Goal: Information Seeking & Learning: Learn about a topic

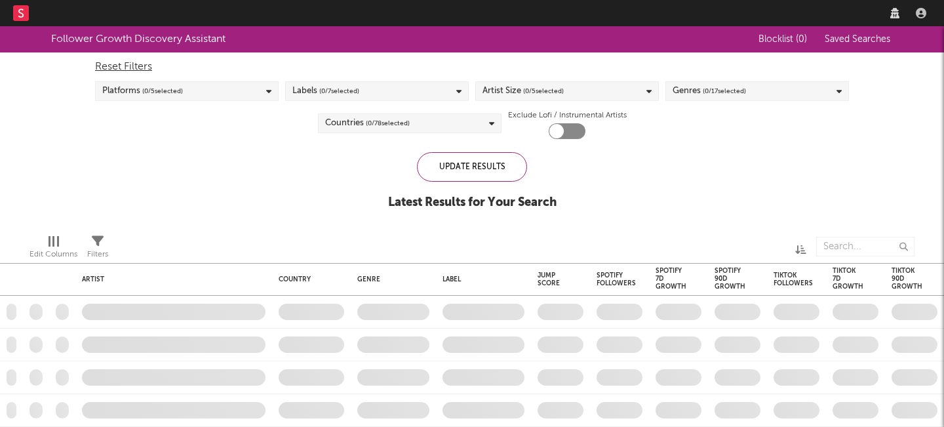
checkbox input "true"
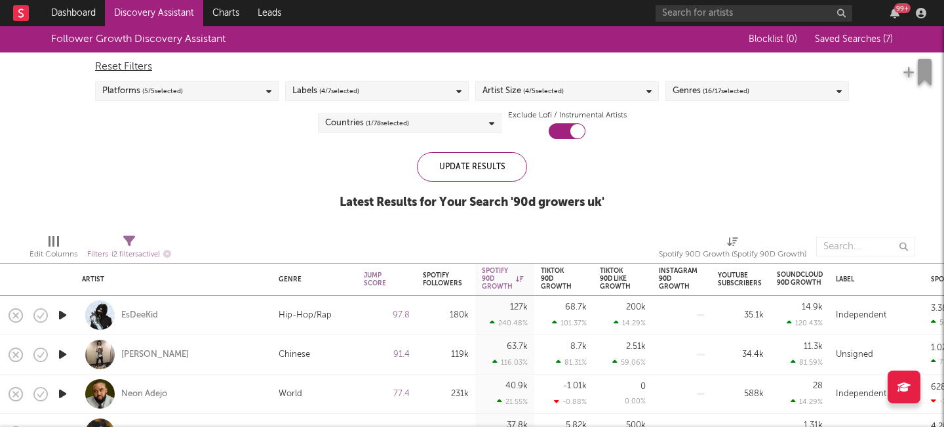
click at [894, 1] on div "99 +" at bounding box center [792, 13] width 275 height 26
click at [896, 16] on icon "button" at bounding box center [894, 13] width 9 height 10
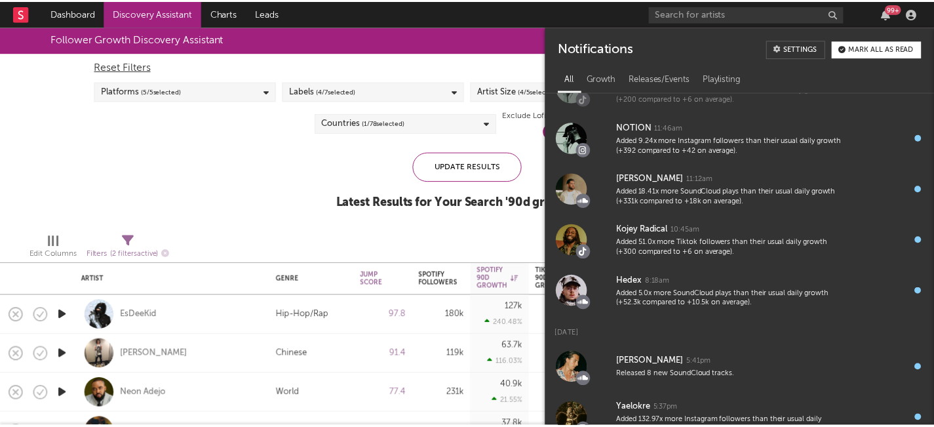
scroll to position [1479, 0]
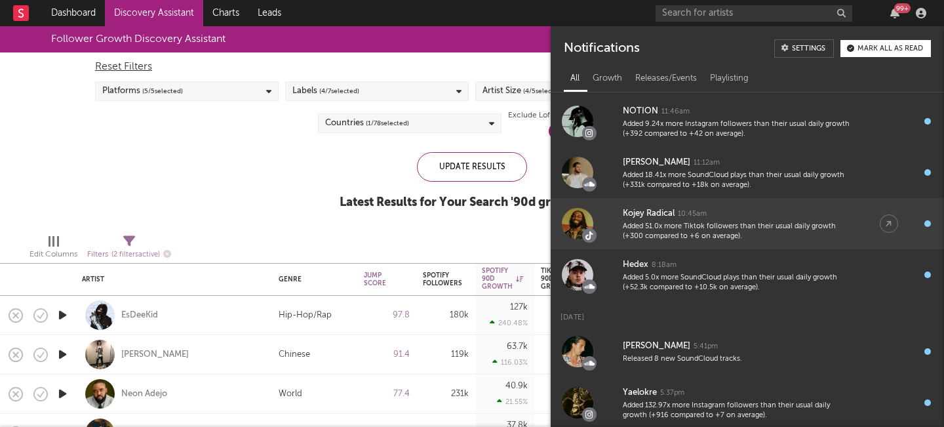
click at [700, 228] on div "Added 51.0x more Tiktok followers than their usual daily growth (+300 compared …" at bounding box center [738, 231] width 231 height 20
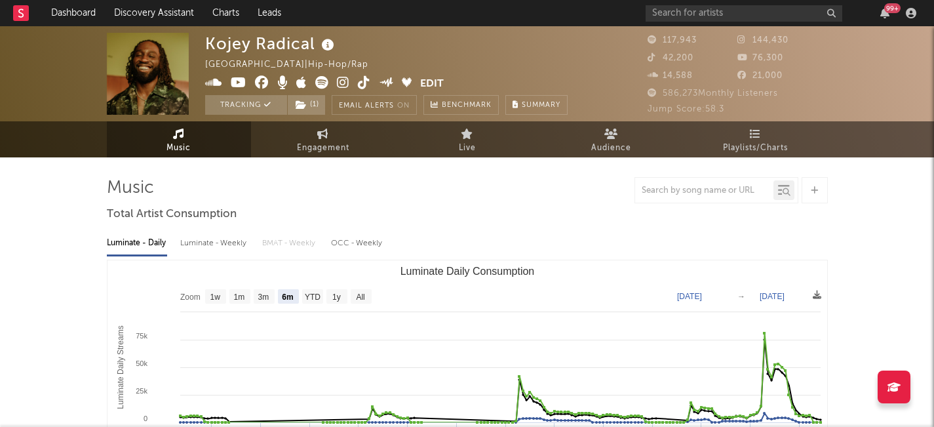
click at [361, 83] on icon at bounding box center [364, 82] width 12 height 13
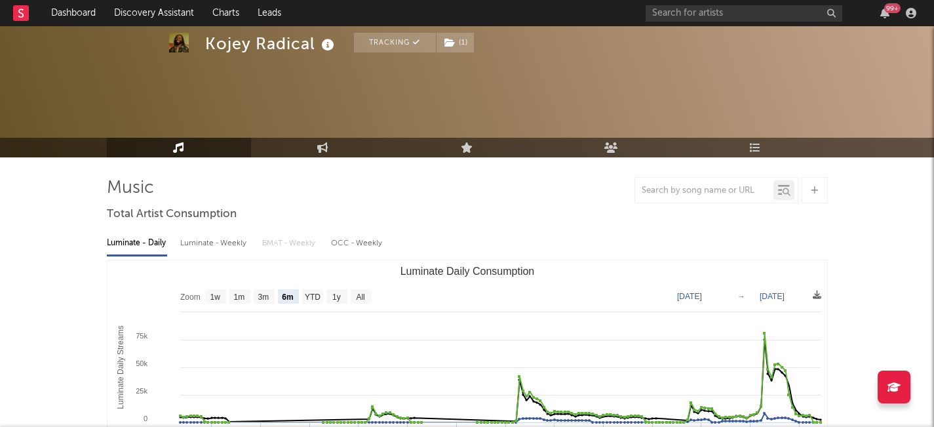
scroll to position [49, 0]
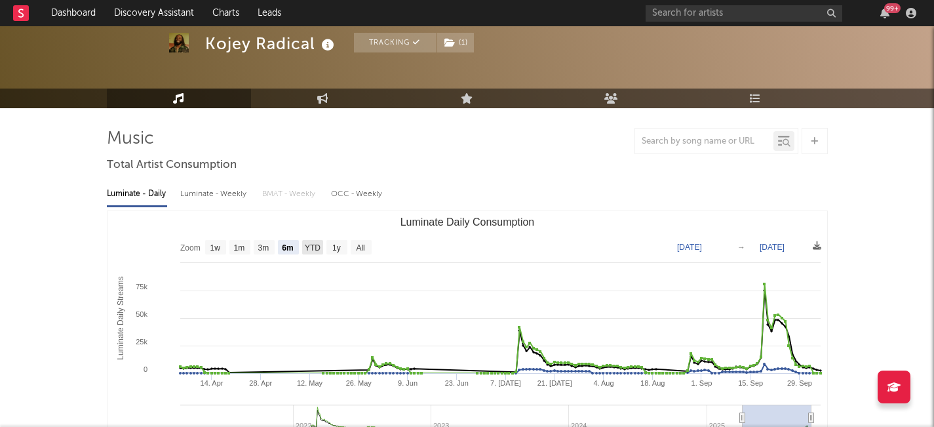
click at [313, 250] on text "YTD" at bounding box center [312, 247] width 16 height 9
select select "YTD"
type input "2025-01-01"
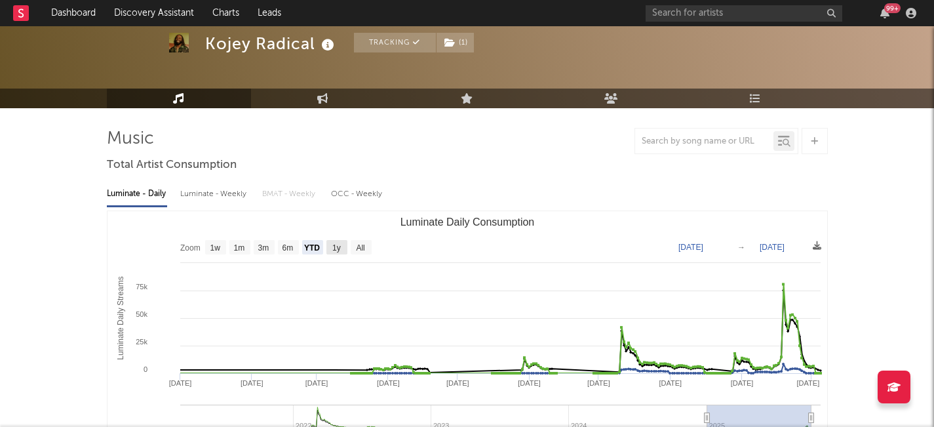
click at [345, 245] on rect "Luminate Daily Consumption" at bounding box center [336, 247] width 21 height 14
select select "1y"
type input "2024-10-05"
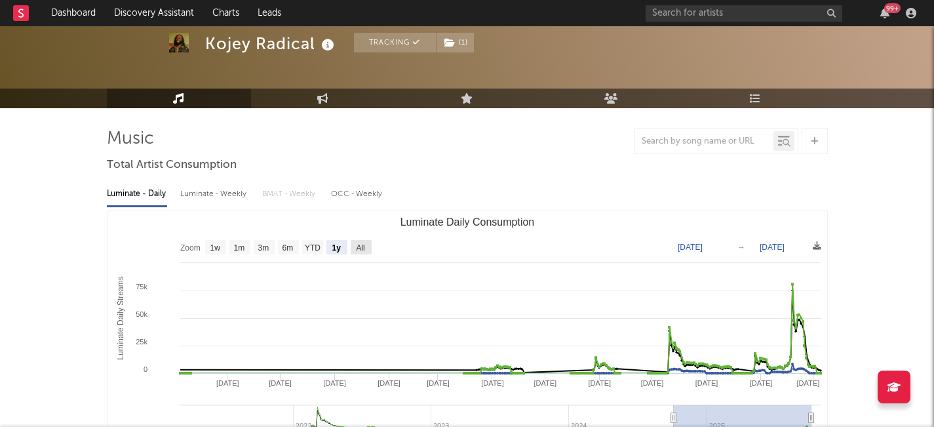
click at [361, 247] on text "All" at bounding box center [360, 247] width 9 height 9
select select "All"
type input "2021-03-31"
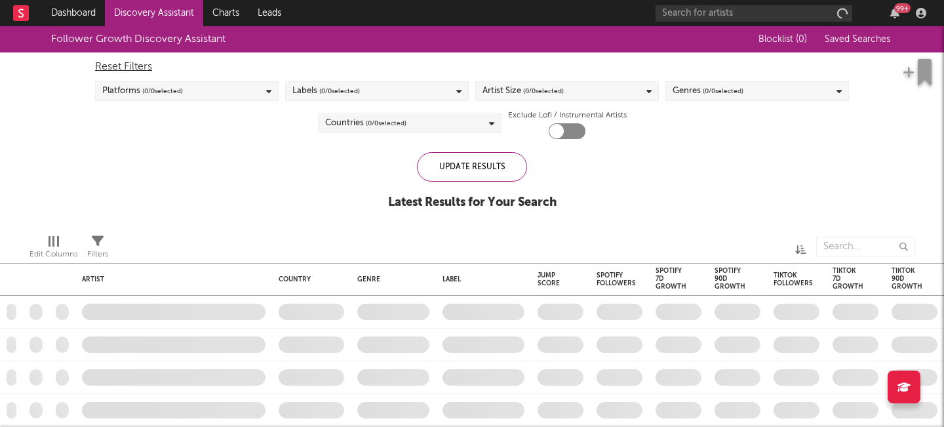
checkbox input "true"
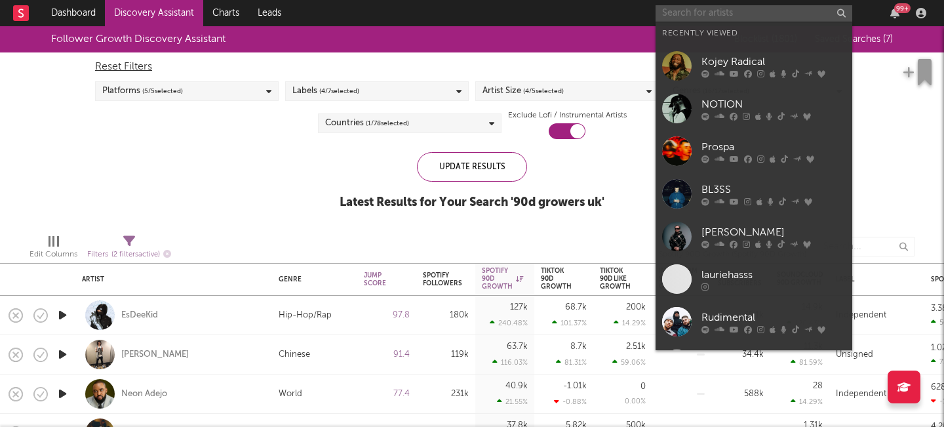
click at [725, 7] on input "text" at bounding box center [753, 13] width 197 height 16
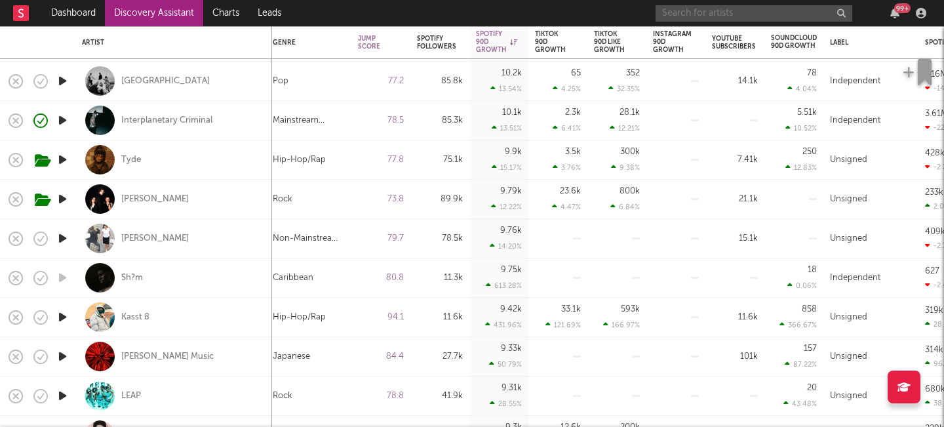
click at [64, 201] on icon "button" at bounding box center [63, 199] width 14 height 16
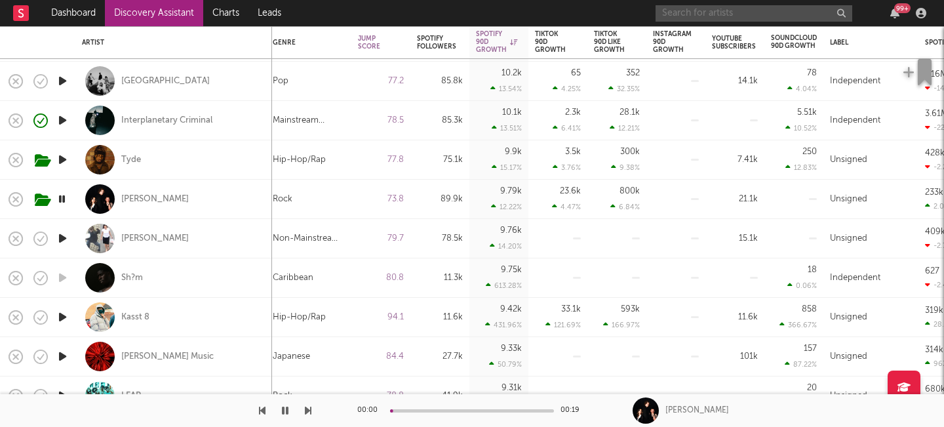
click at [64, 201] on icon "button" at bounding box center [62, 199] width 12 height 16
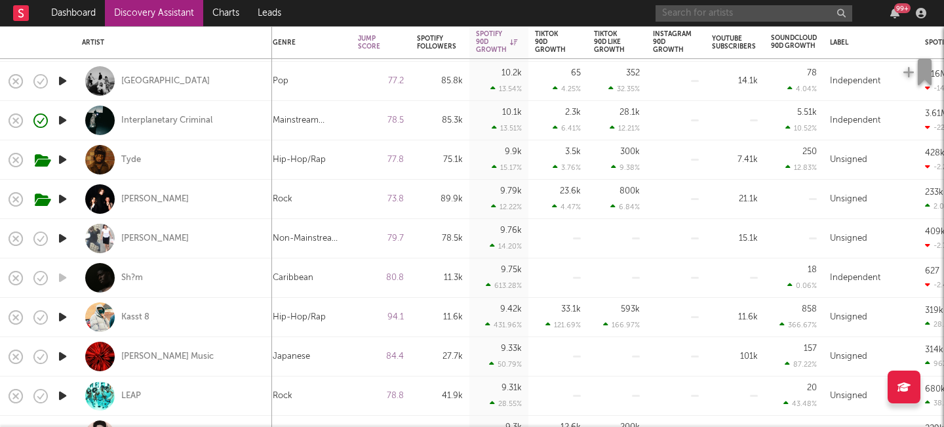
click at [65, 199] on icon "button" at bounding box center [63, 199] width 14 height 16
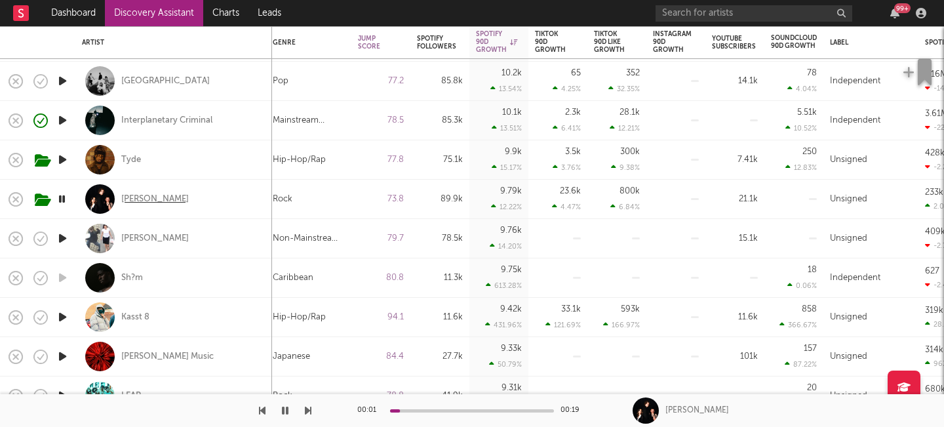
click at [138, 196] on div "Seb Lowe" at bounding box center [154, 199] width 67 height 12
click at [62, 197] on icon "button" at bounding box center [62, 199] width 12 height 16
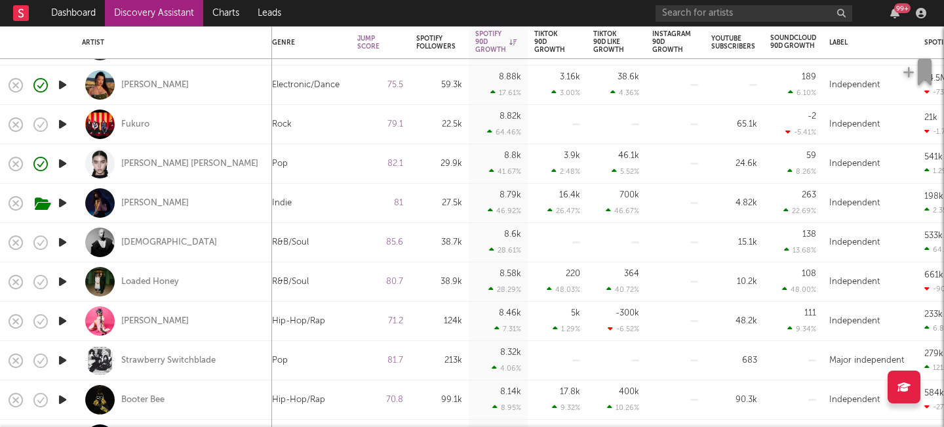
click at [62, 284] on icon "button" at bounding box center [63, 281] width 14 height 16
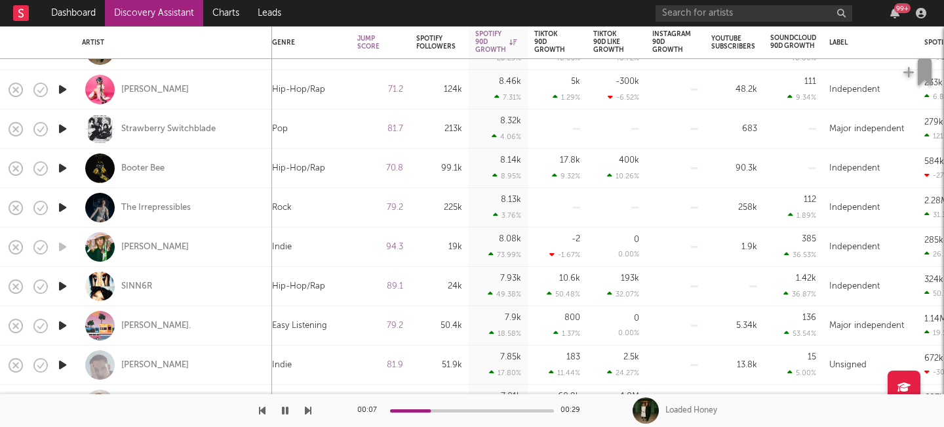
click at [64, 290] on icon "button" at bounding box center [63, 286] width 14 height 16
click at [64, 210] on icon "button" at bounding box center [63, 207] width 14 height 16
click at [63, 170] on icon "button" at bounding box center [63, 168] width 14 height 16
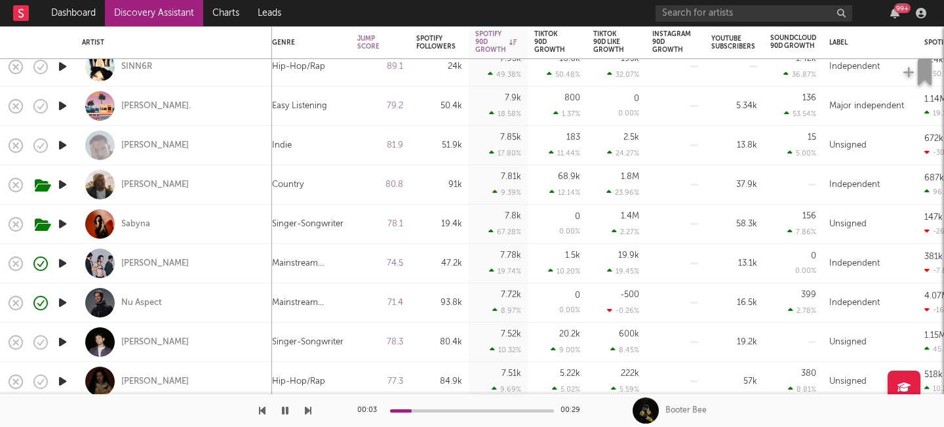
click at [66, 265] on icon "button" at bounding box center [63, 263] width 14 height 16
click at [149, 261] on div "Chloe Qisha" at bounding box center [154, 264] width 67 height 12
click at [63, 304] on icon "button" at bounding box center [62, 302] width 12 height 16
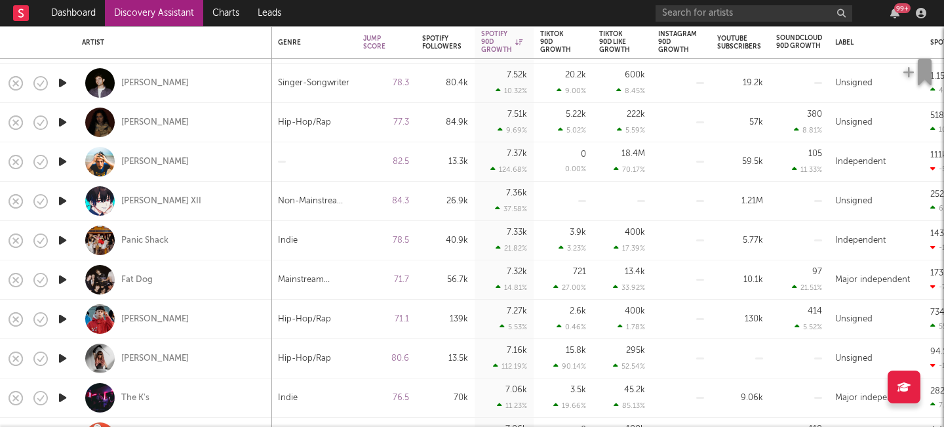
click at [59, 278] on icon "button" at bounding box center [63, 279] width 14 height 16
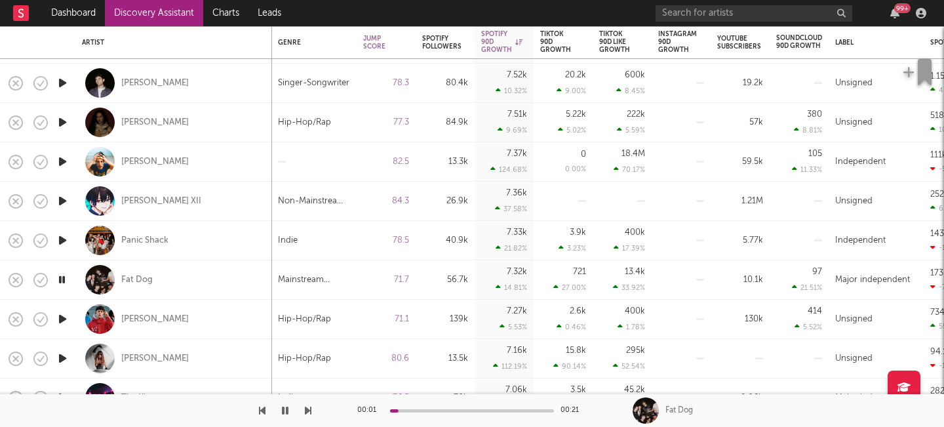
click at [62, 322] on icon "button" at bounding box center [63, 319] width 14 height 16
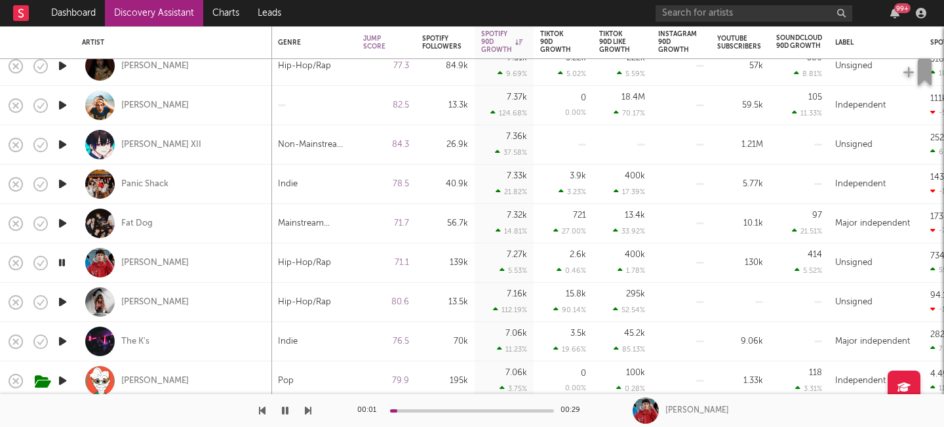
click at [63, 303] on icon "button" at bounding box center [63, 302] width 14 height 16
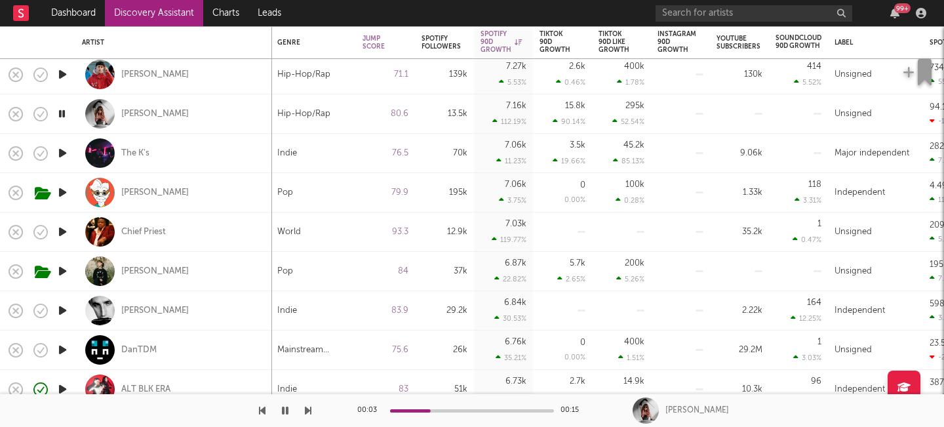
click at [62, 303] on icon "button" at bounding box center [63, 310] width 14 height 16
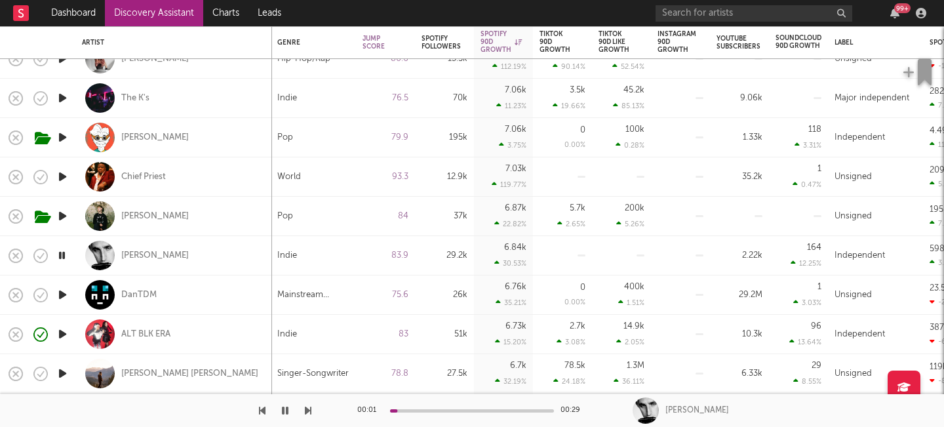
click at [62, 306] on div at bounding box center [62, 294] width 26 height 39
select select "1w"
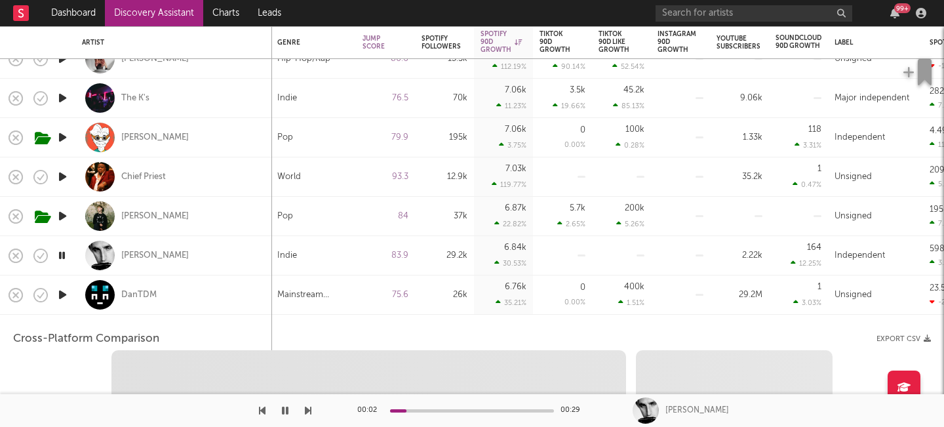
click at [66, 310] on div at bounding box center [62, 294] width 26 height 39
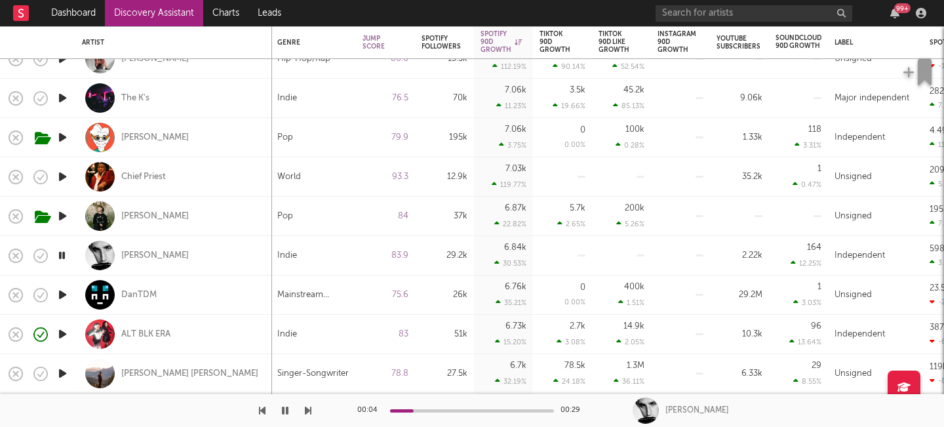
click at [61, 297] on icon "button" at bounding box center [63, 294] width 14 height 16
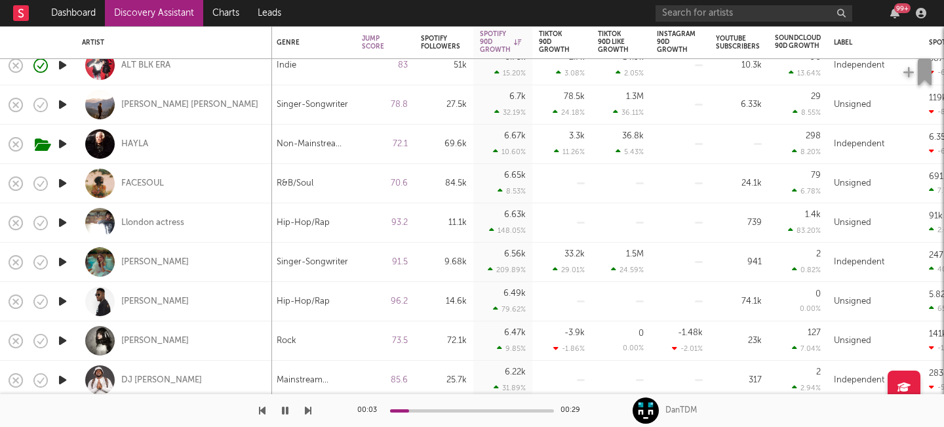
click at [60, 258] on icon "button" at bounding box center [63, 262] width 14 height 16
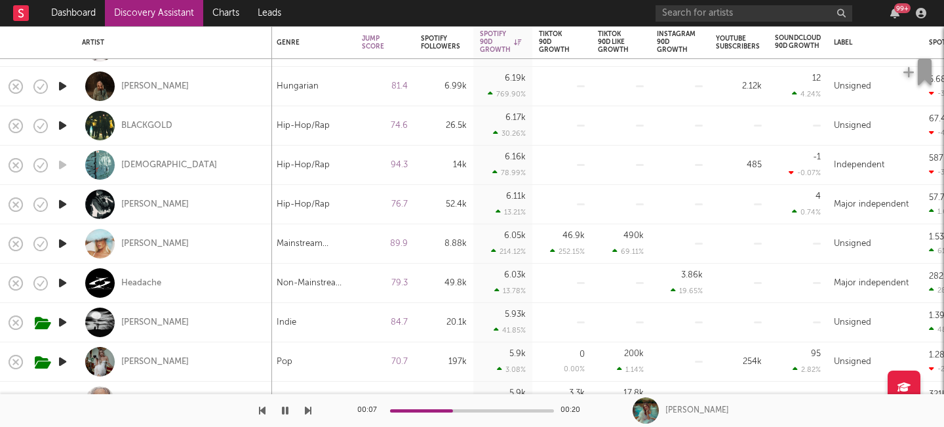
click at [63, 240] on icon "button" at bounding box center [63, 243] width 14 height 16
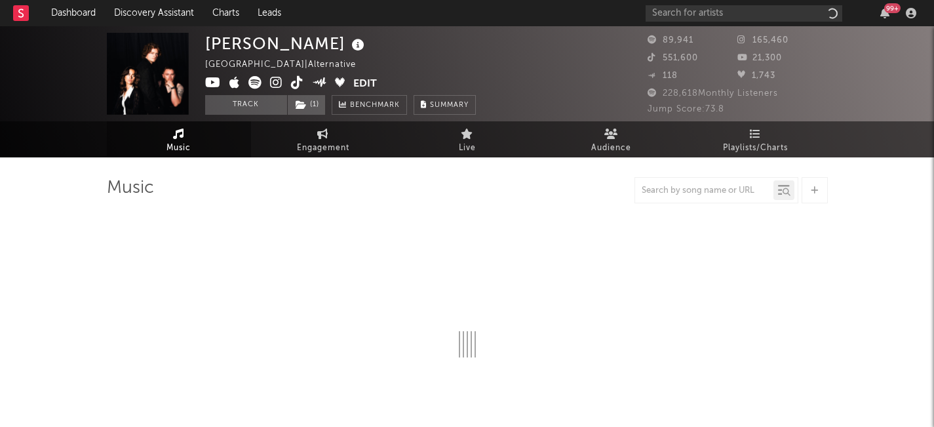
click at [274, 85] on icon at bounding box center [276, 82] width 12 height 13
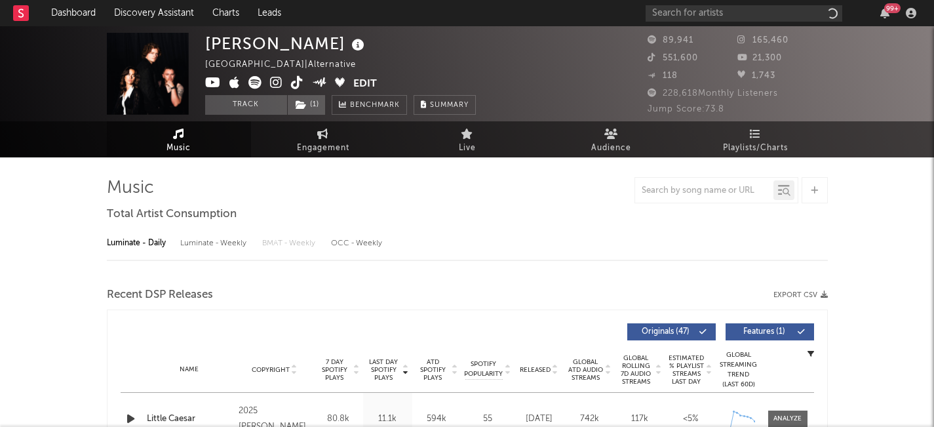
select select "6m"
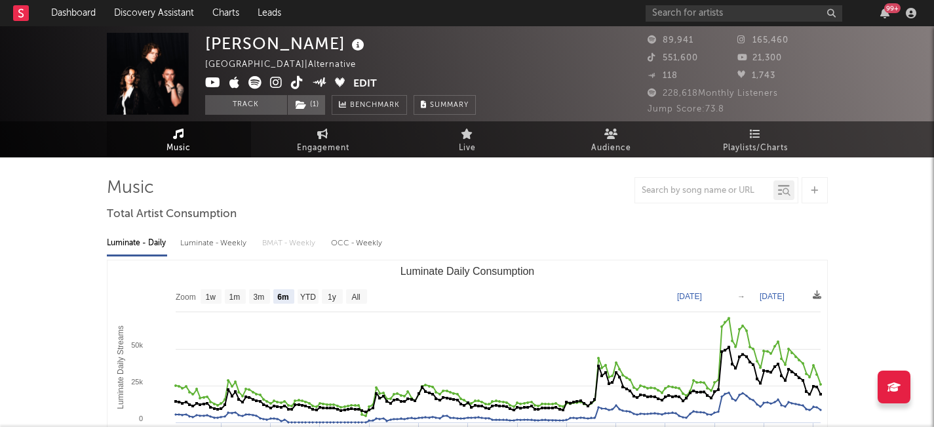
click at [887, 9] on div "99 +" at bounding box center [892, 8] width 16 height 10
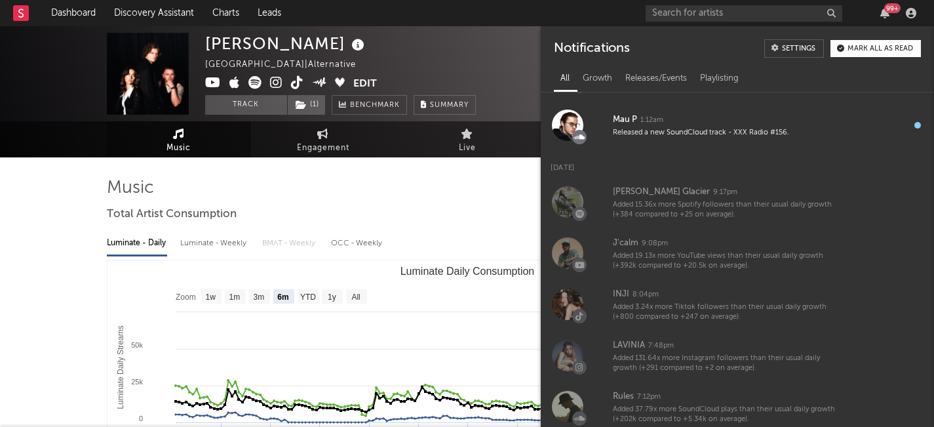
scroll to position [5927, 0]
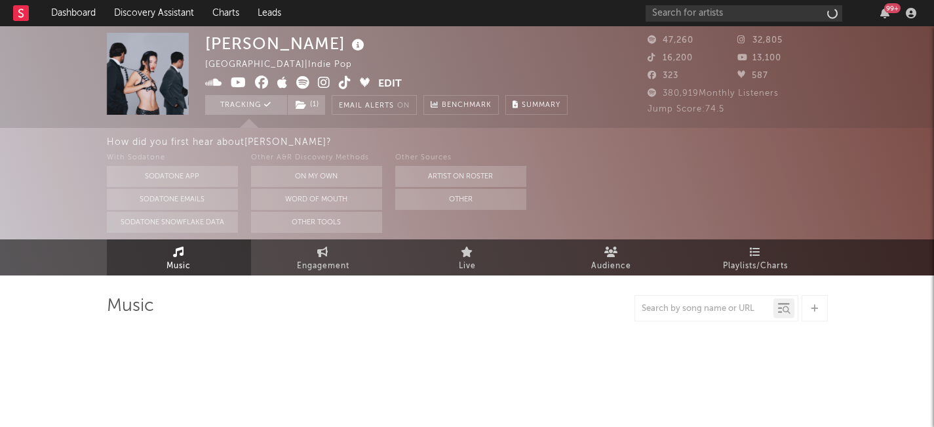
click at [164, 98] on img at bounding box center [148, 74] width 82 height 82
click at [153, 85] on img at bounding box center [148, 74] width 82 height 82
click at [325, 81] on icon at bounding box center [324, 82] width 12 height 13
select select "6m"
